Goal: Task Accomplishment & Management: Manage account settings

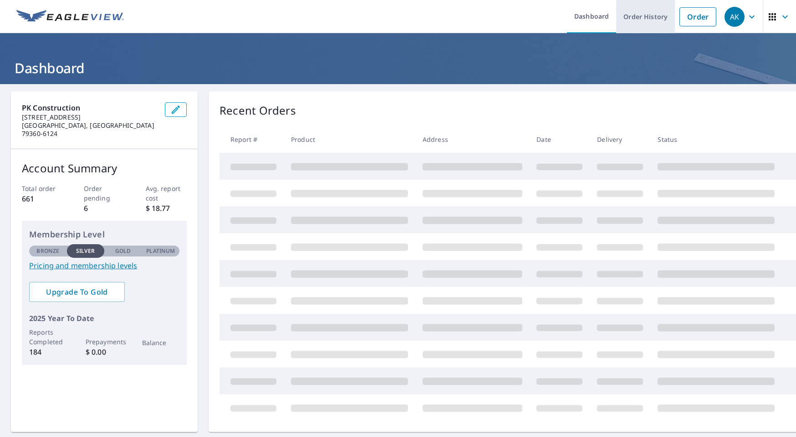
click at [655, 17] on link "Order History" at bounding box center [645, 16] width 59 height 33
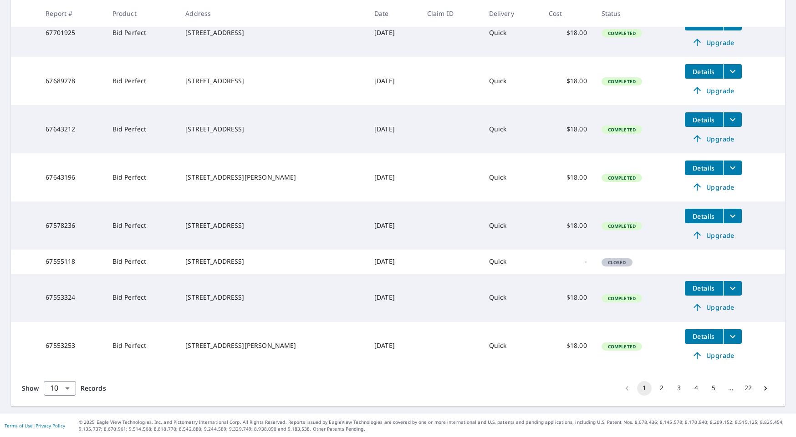
scroll to position [283, 0]
click at [696, 386] on button "4" at bounding box center [696, 388] width 15 height 15
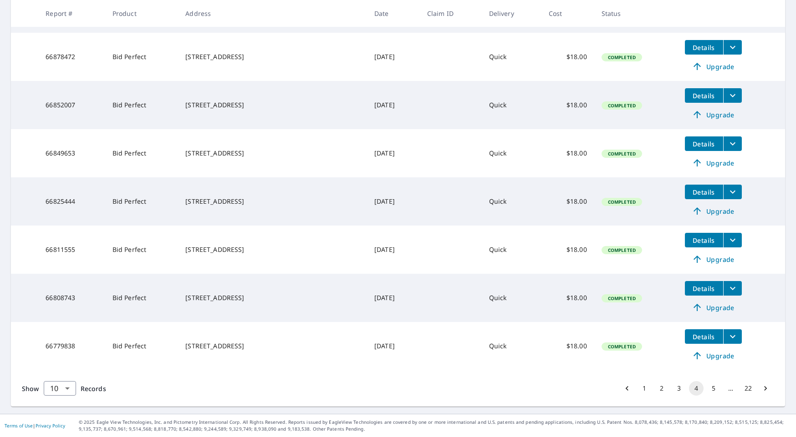
click at [712, 389] on button "5" at bounding box center [713, 388] width 15 height 15
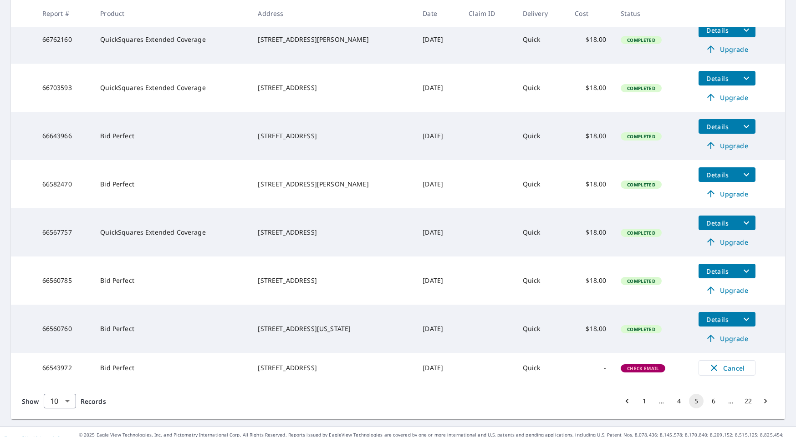
scroll to position [283, 0]
click at [304, 285] on div "[STREET_ADDRESS]" at bounding box center [333, 280] width 150 height 9
click at [744, 274] on icon "filesDropdownBtn-66560785" at bounding box center [746, 270] width 11 height 11
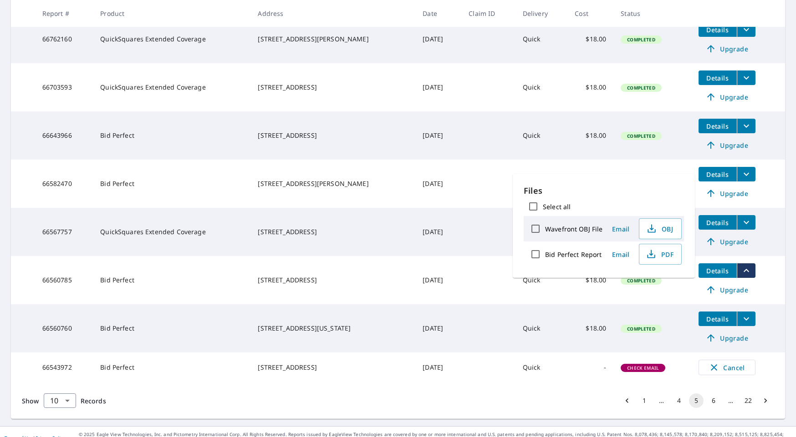
click at [415, 272] on td "[DATE]" at bounding box center [438, 280] width 46 height 48
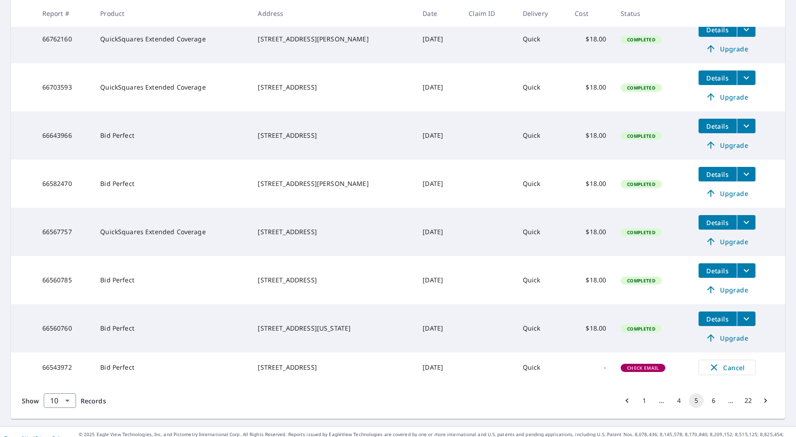
click at [750, 270] on button "filesDropdownBtn-66560785" at bounding box center [745, 271] width 19 height 15
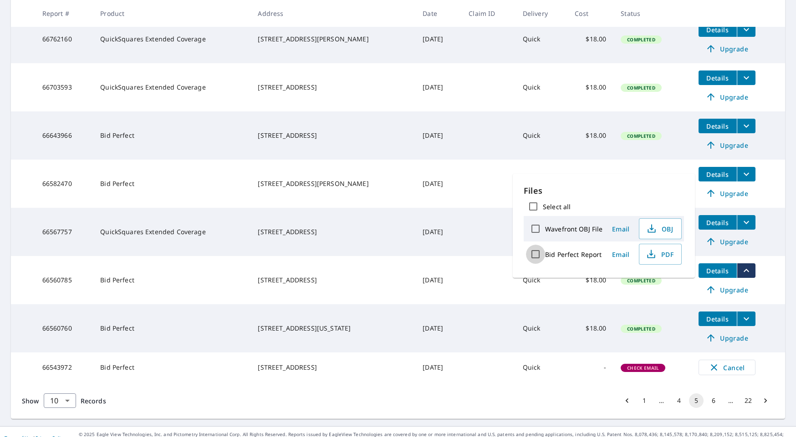
click at [535, 253] on input "Bid Perfect Report" at bounding box center [535, 254] width 19 height 19
checkbox input "true"
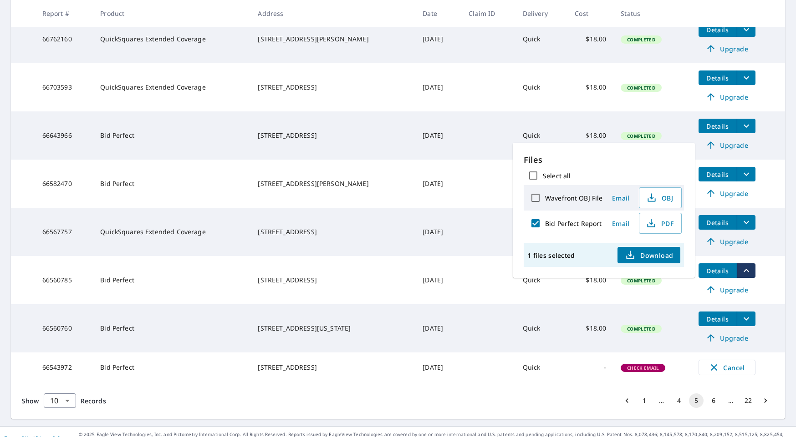
click at [626, 225] on span "Email" at bounding box center [620, 223] width 22 height 9
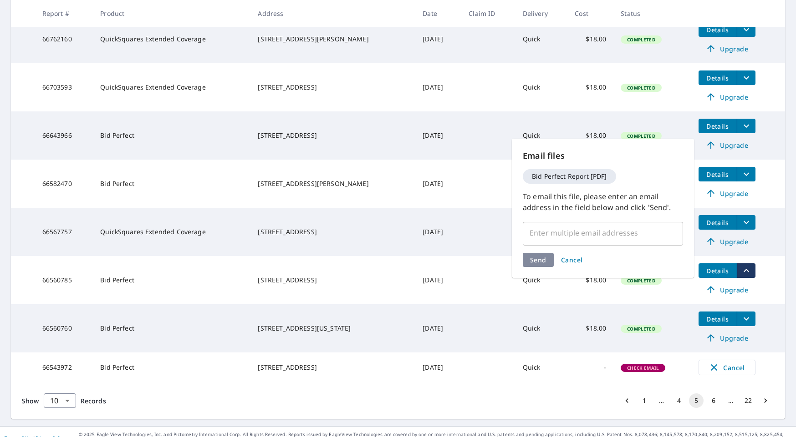
drag, startPoint x: 598, startPoint y: 235, endPoint x: 604, endPoint y: 237, distance: 6.1
click at [598, 235] on input "text" at bounding box center [596, 232] width 138 height 17
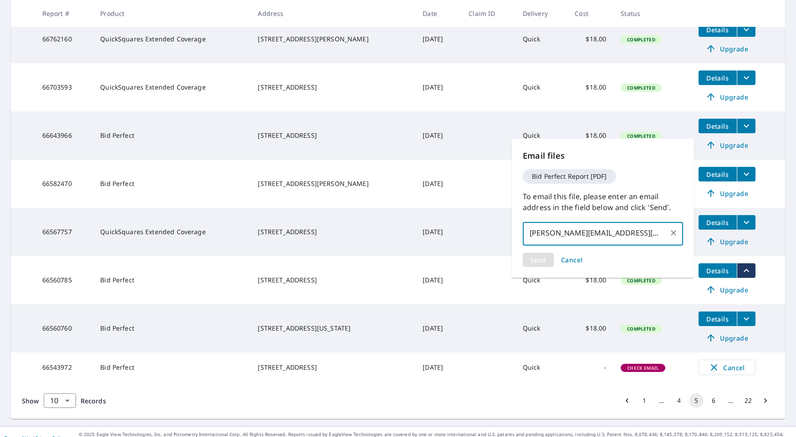
type input "[PERSON_NAME][EMAIL_ADDRESS][DOMAIN_NAME]"
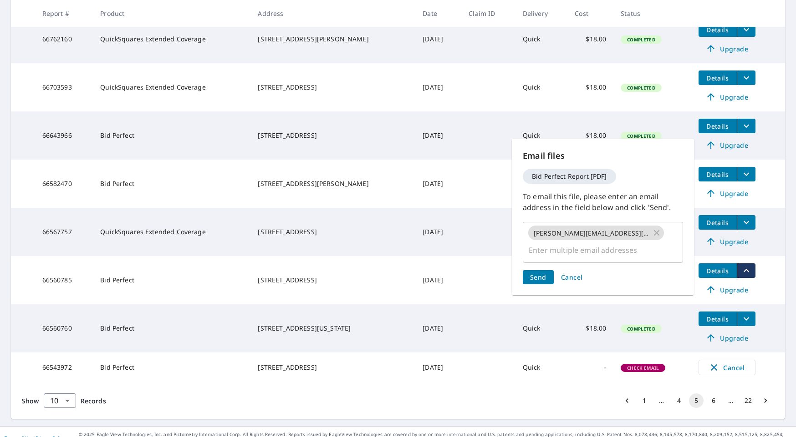
click at [544, 270] on div "Send Cancel" at bounding box center [603, 277] width 160 height 14
click at [542, 273] on span "Send" at bounding box center [538, 277] width 16 height 9
